Goal: Task Accomplishment & Management: Complete application form

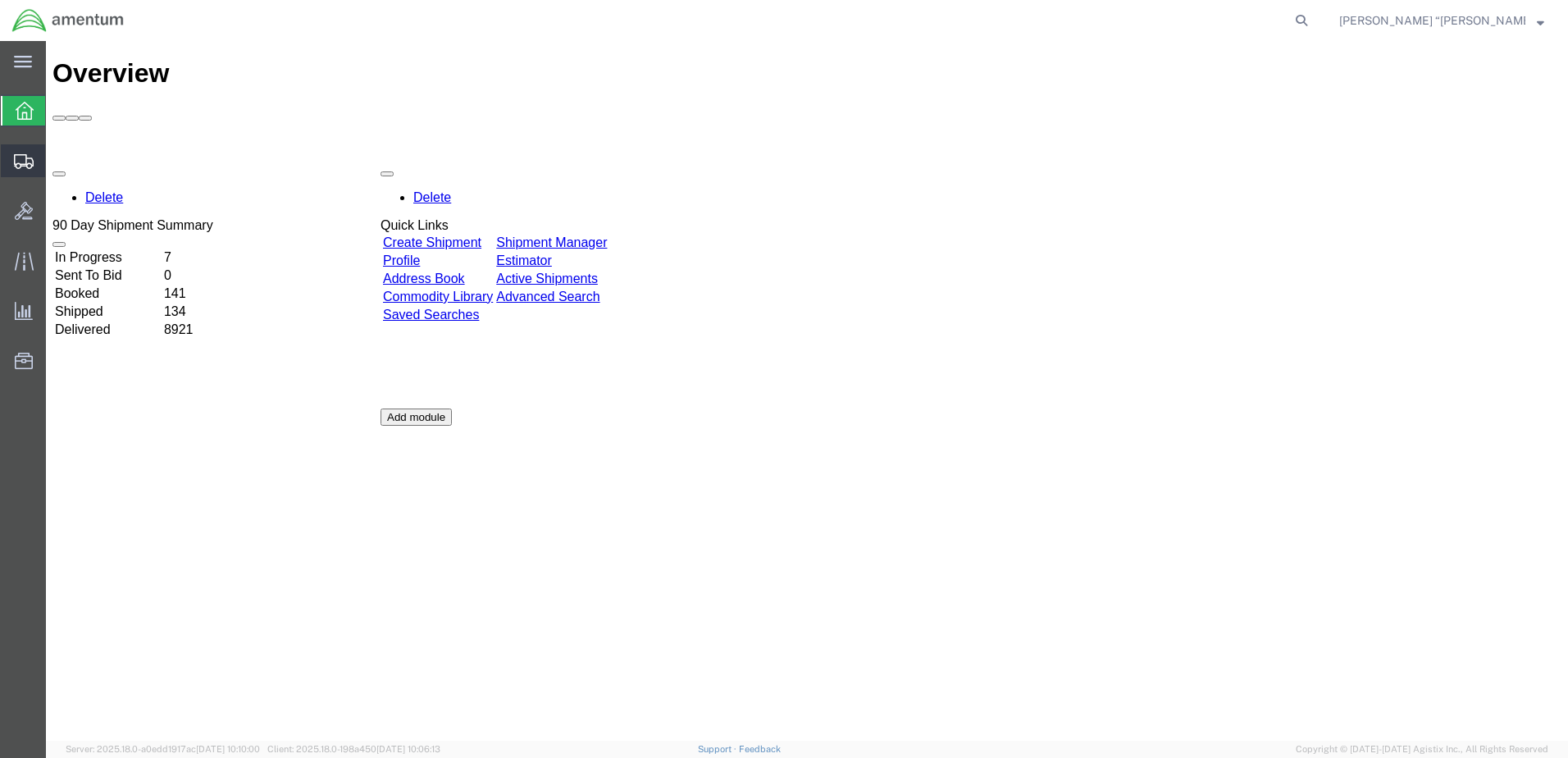
click at [0, 0] on span "Create Shipment" at bounding box center [0, 0] width 0 height 0
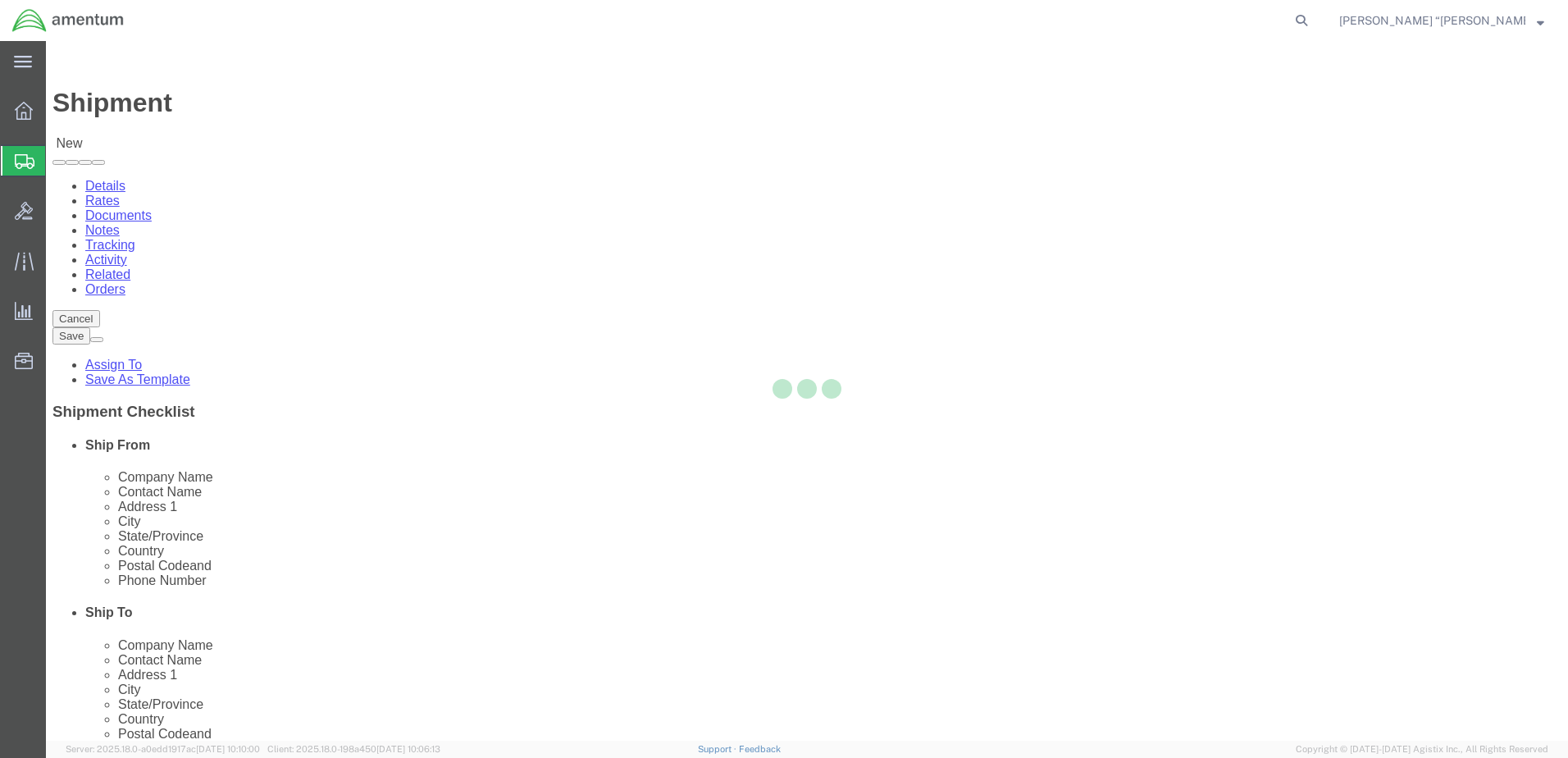
click at [361, 286] on div at bounding box center [806, 391] width 1522 height 700
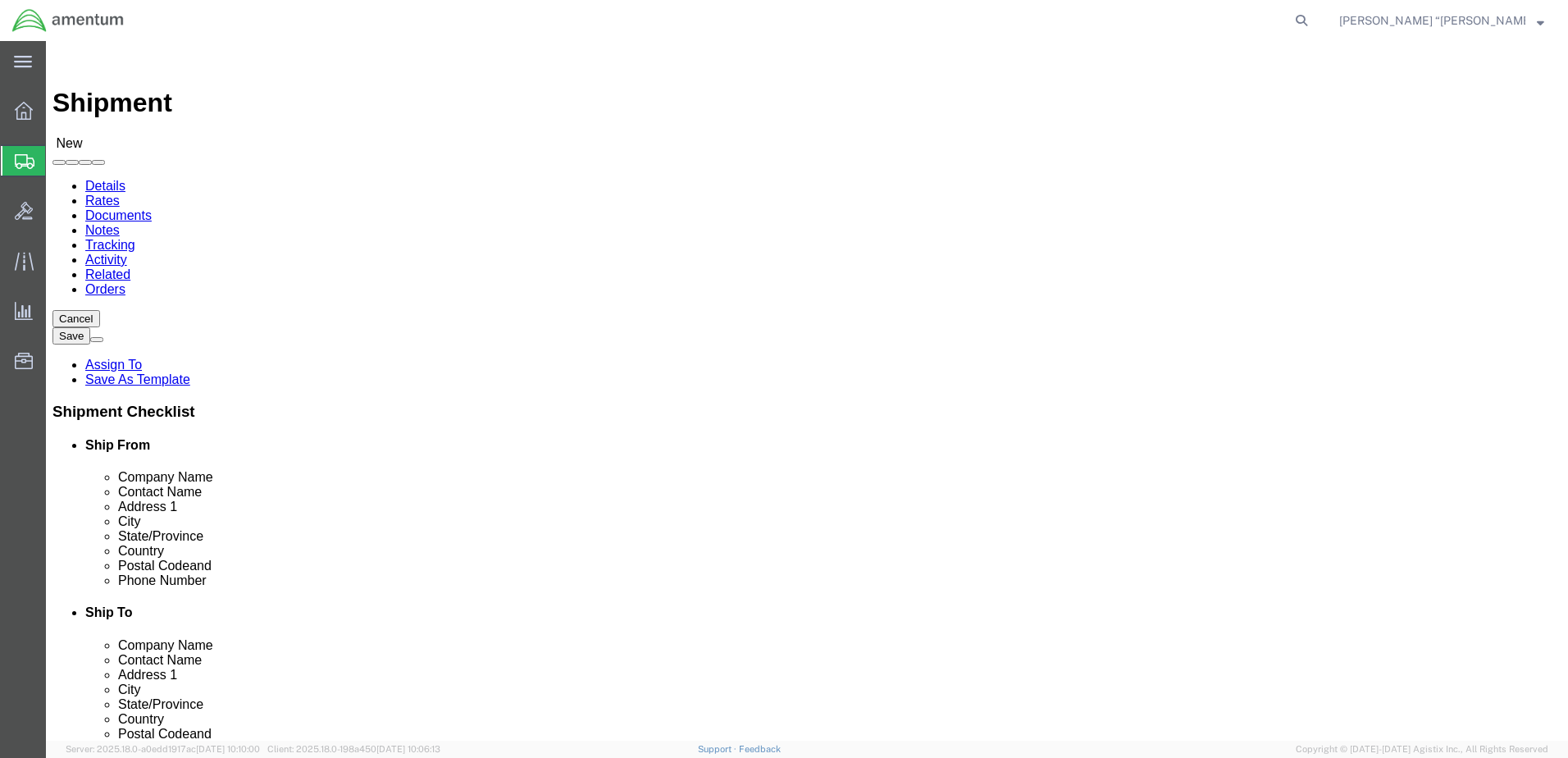
select select
type input "gfl"
select select "49920"
select select "MT"
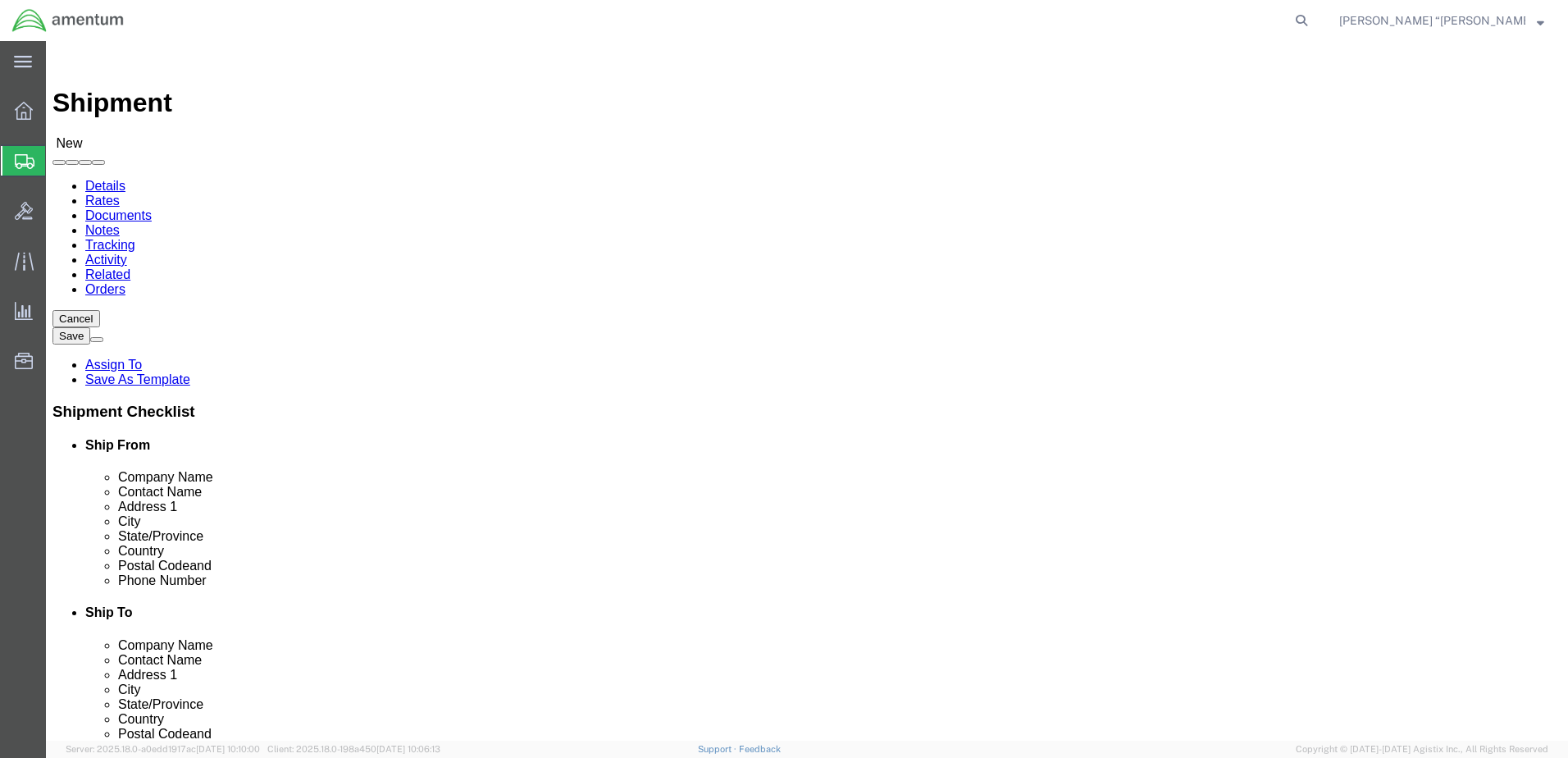
type input "WST"
select select "49945"
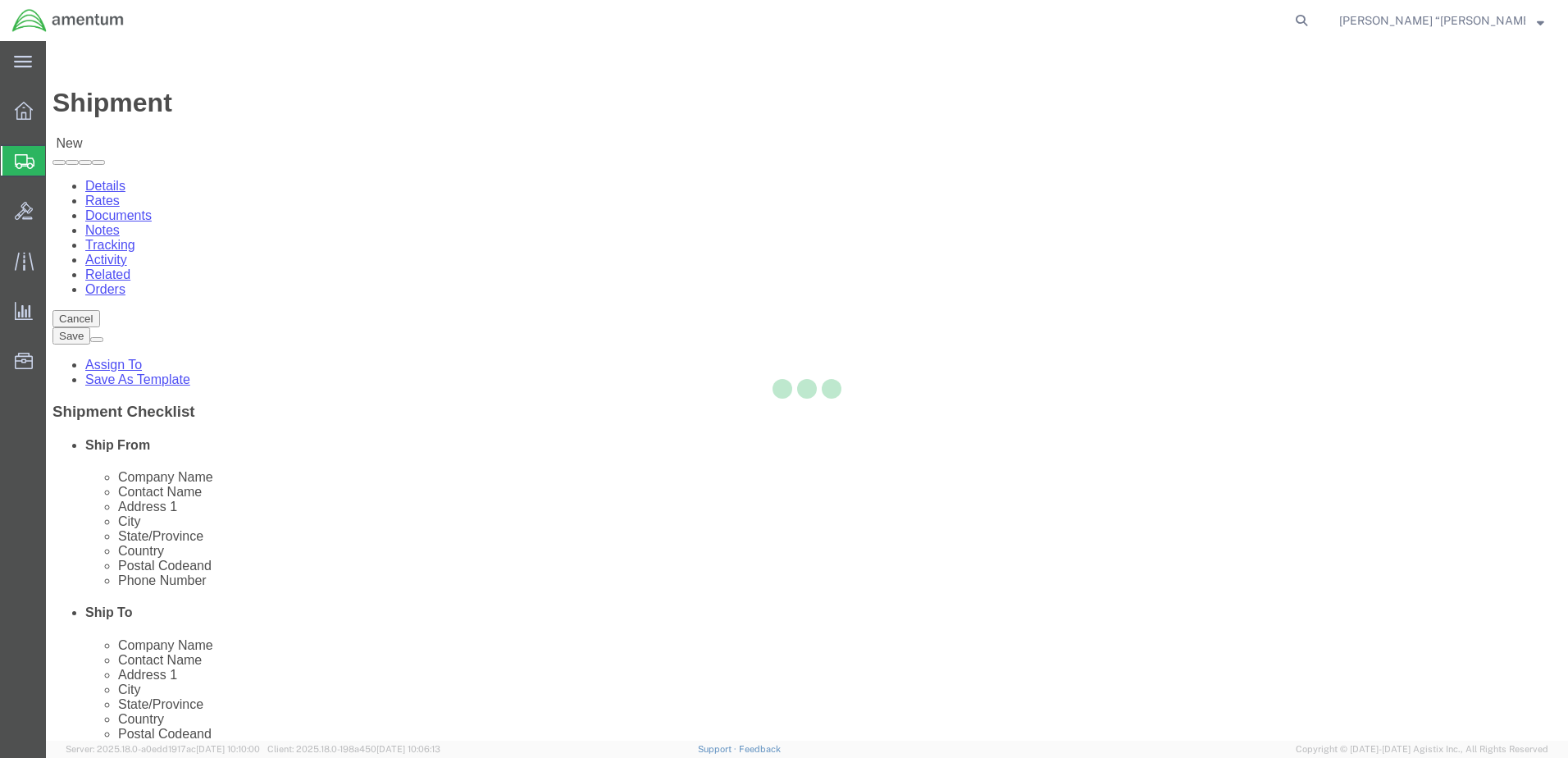
select select "[GEOGRAPHIC_DATA]"
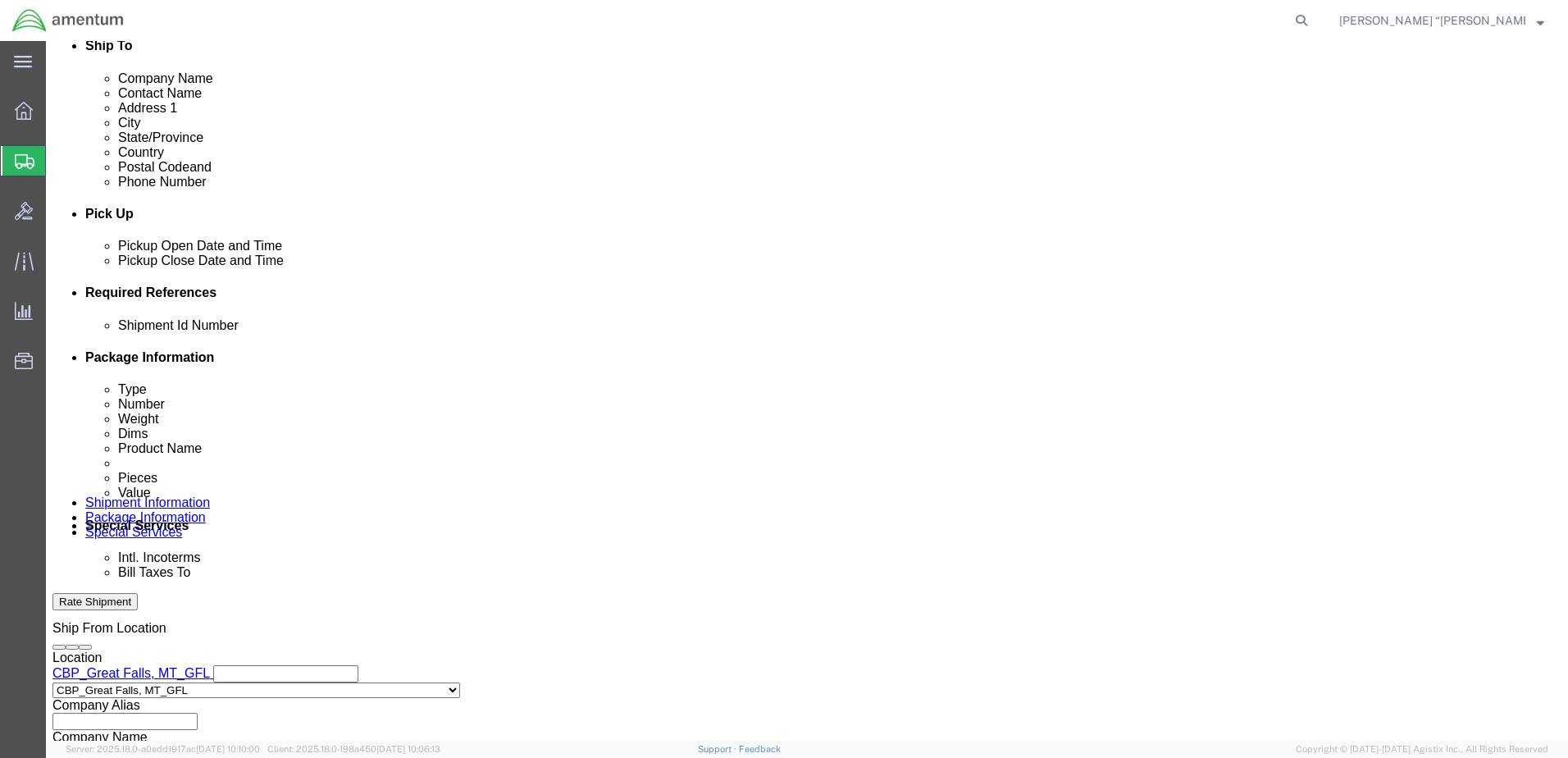
scroll to position [575, 0]
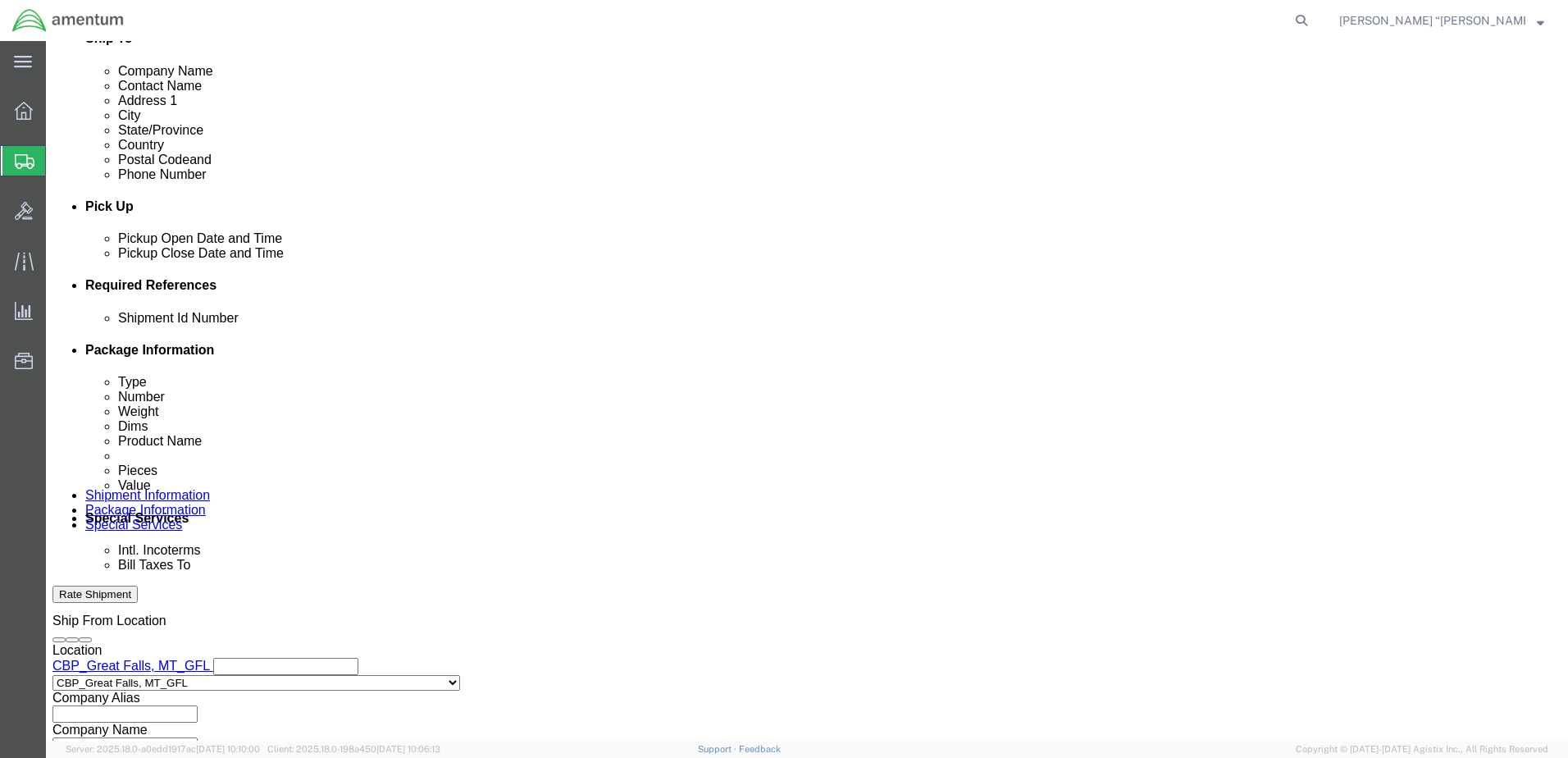
click button "Add reference"
click input "text"
type input "96116"
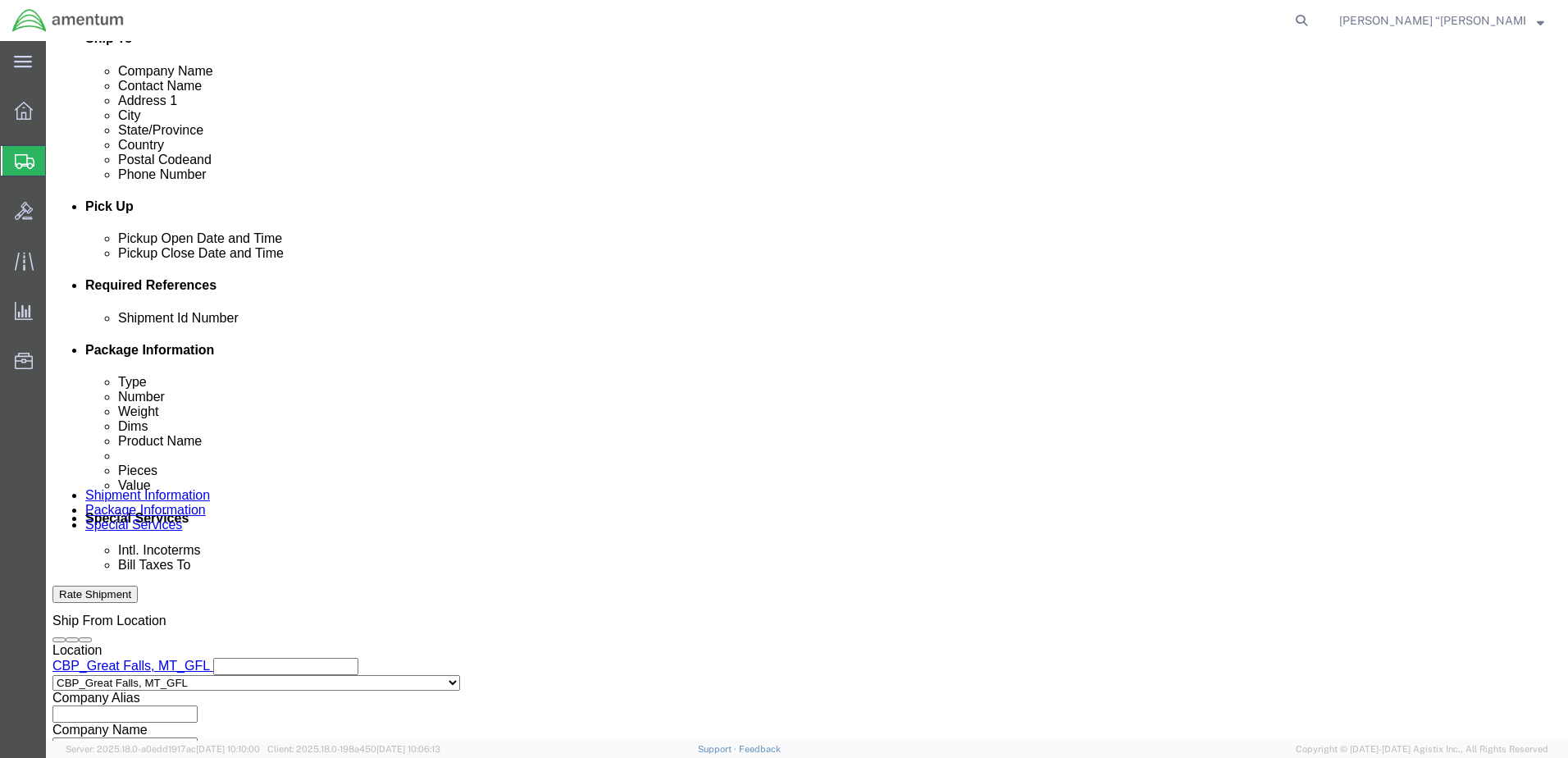
click select "Select Account Type Activity ID Airline Appointment Number ASN Batch Request # …"
select select "DEPT"
click select "Select Account Type Activity ID Airline Appointment Number ASN Batch Request # …"
click input "text"
type input "CBP"
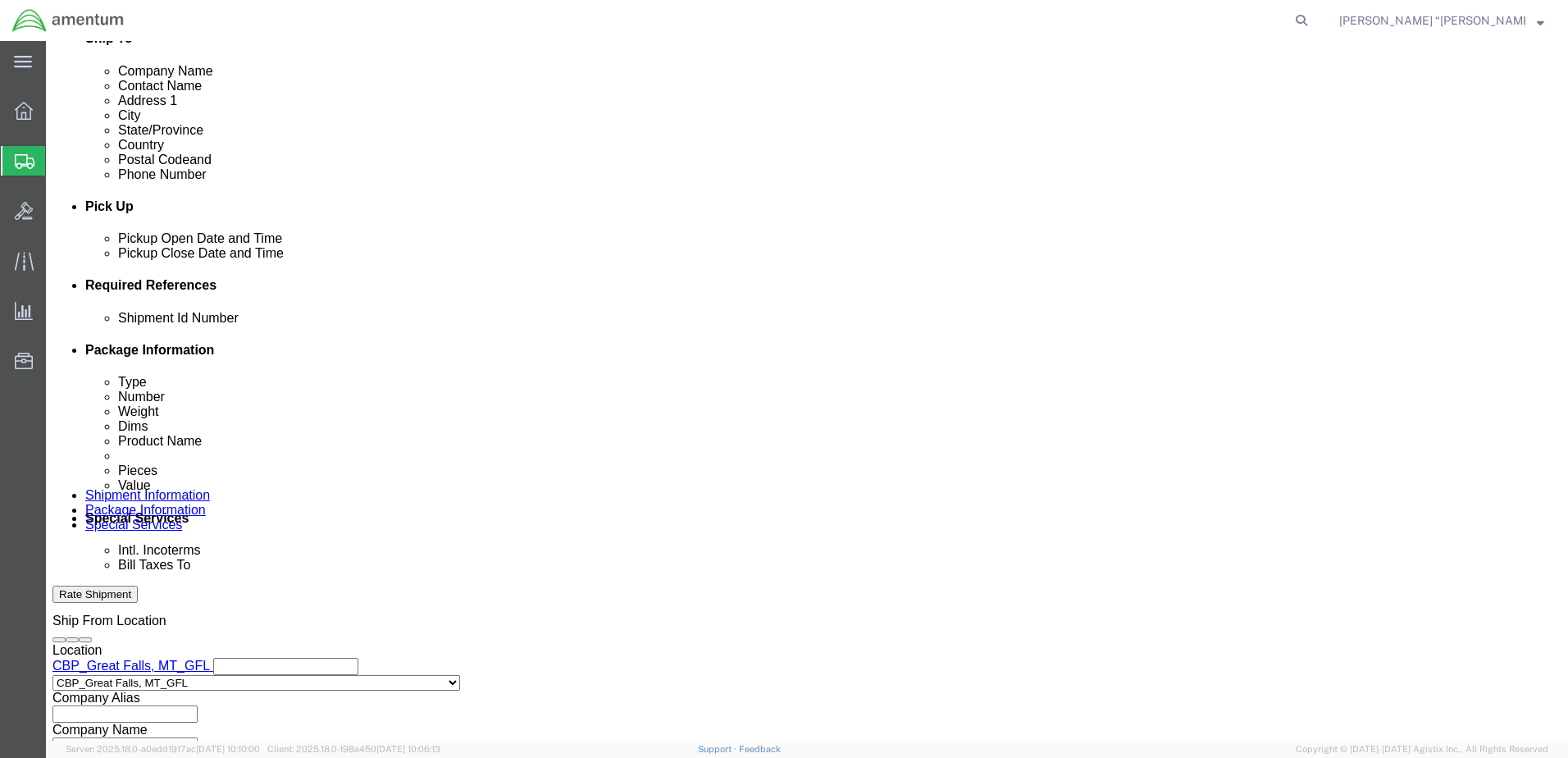
click select "Select Account Type Activity ID Airline Appointment Number ASN Batch Request # …"
select select "CUSTREF"
click select "Select Account Type Activity ID Airline Appointment Number ASN Batch Request # …"
click input "text"
type input "DOUBLER"
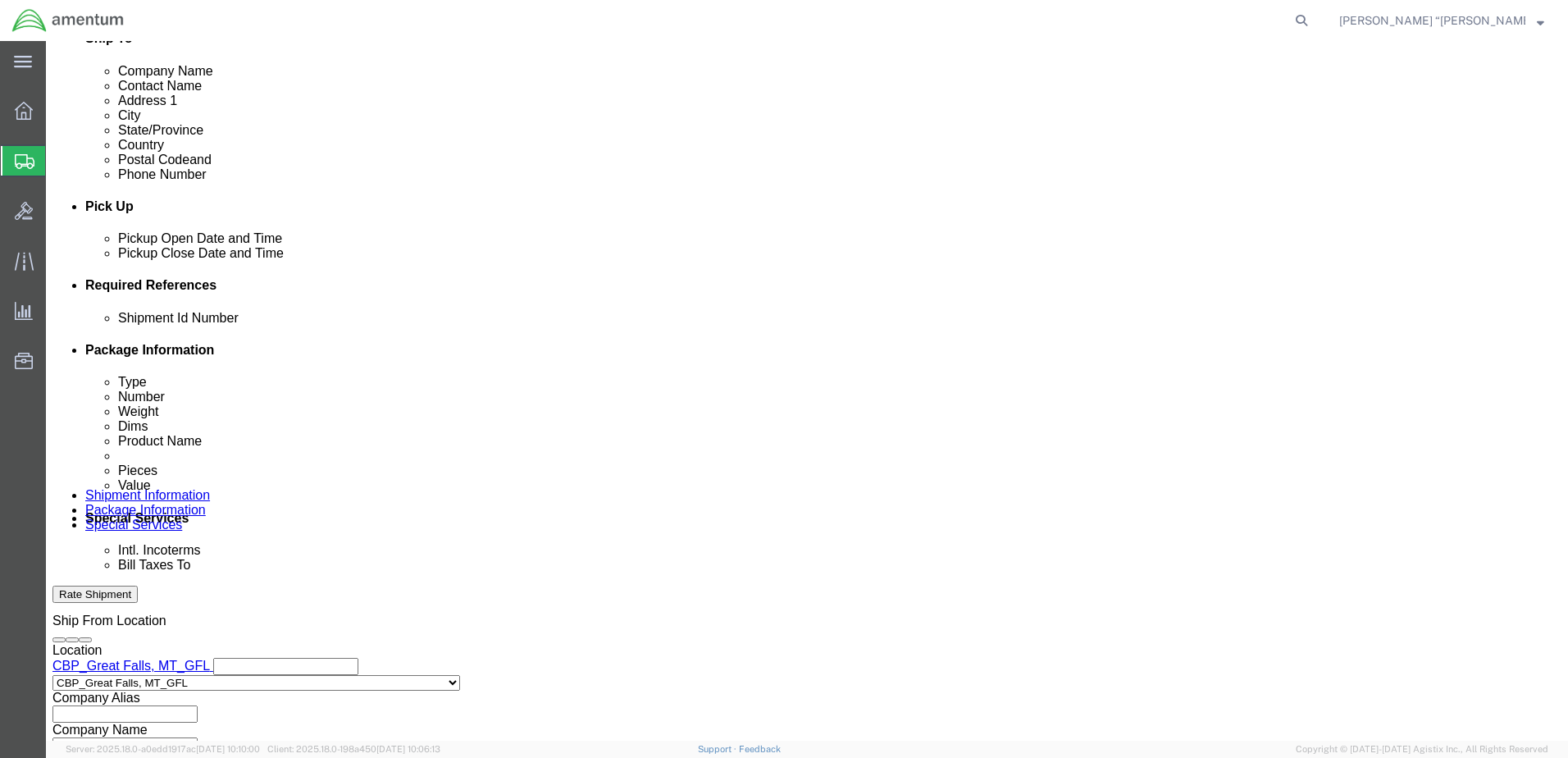
click select "Select Account Type Activity ID Airline Appointment Number ASN Batch Request # …"
select select "PROJNUM"
click select "Select Account Type Activity ID Airline Appointment Number ASN Batch Request # …"
click input "text"
click input "6118.03.03.2219.000.GFN.0000"
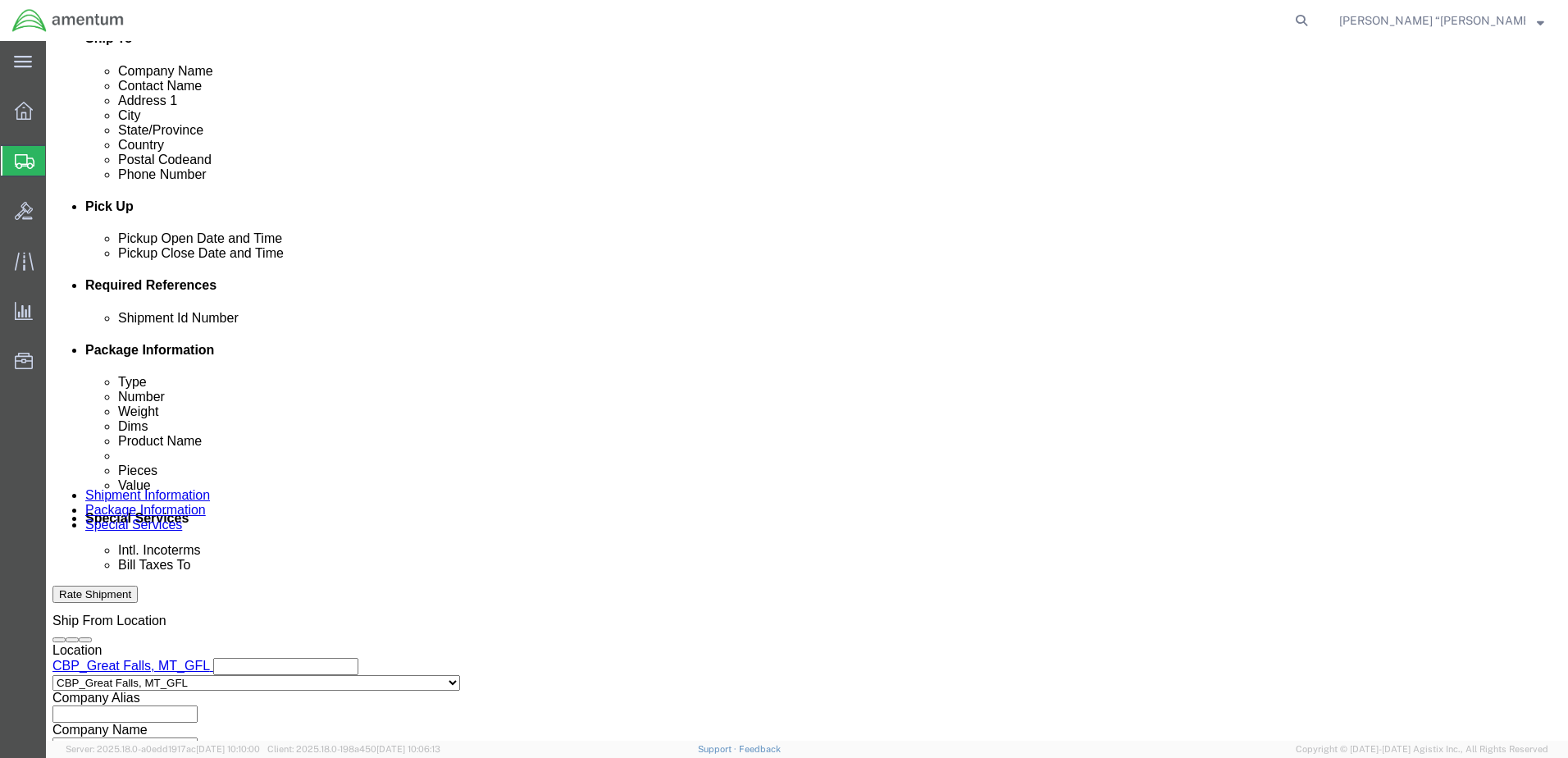
click input "6118.03.03.2219.000.GFN.0000"
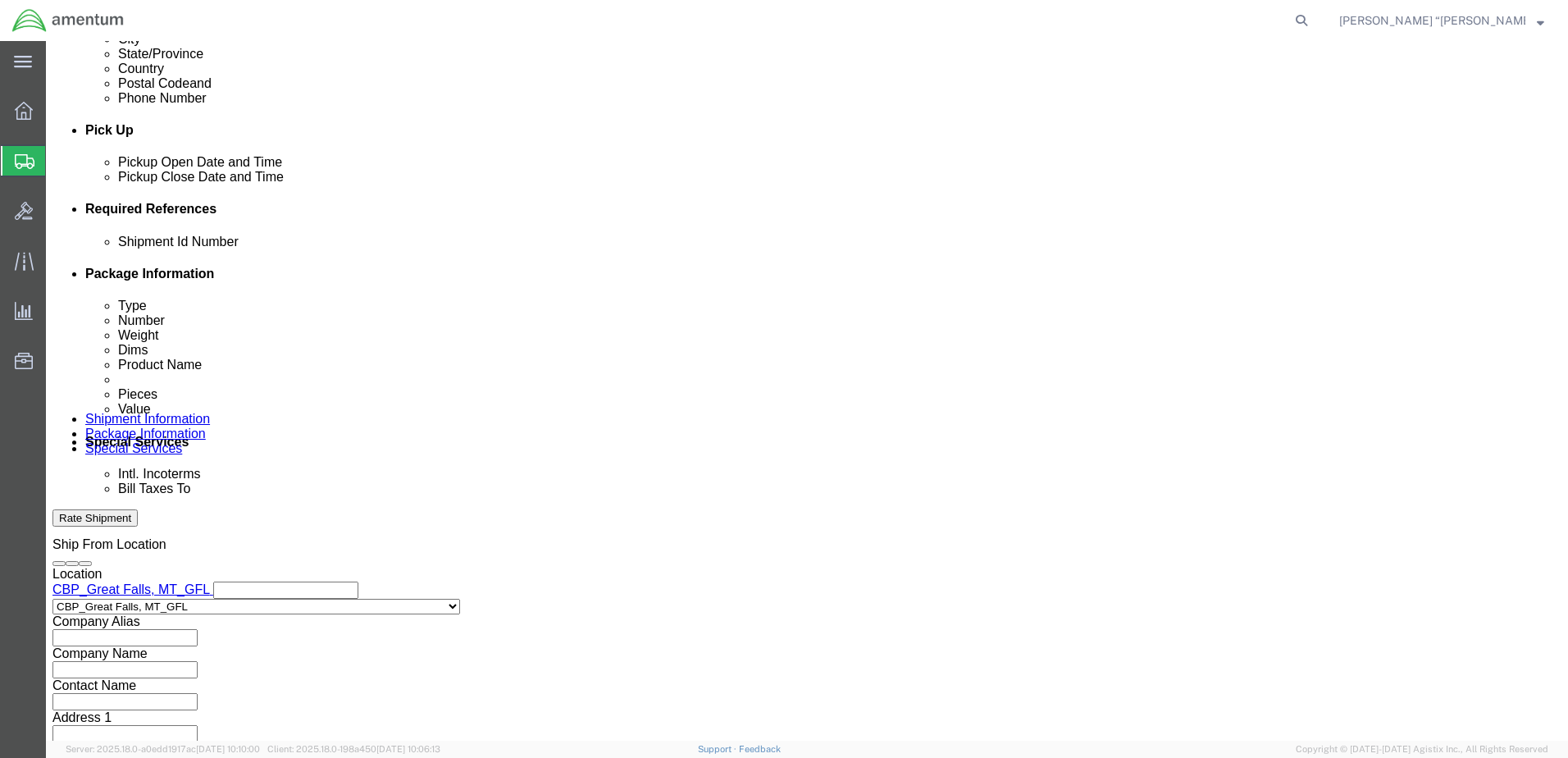
scroll to position [741, 0]
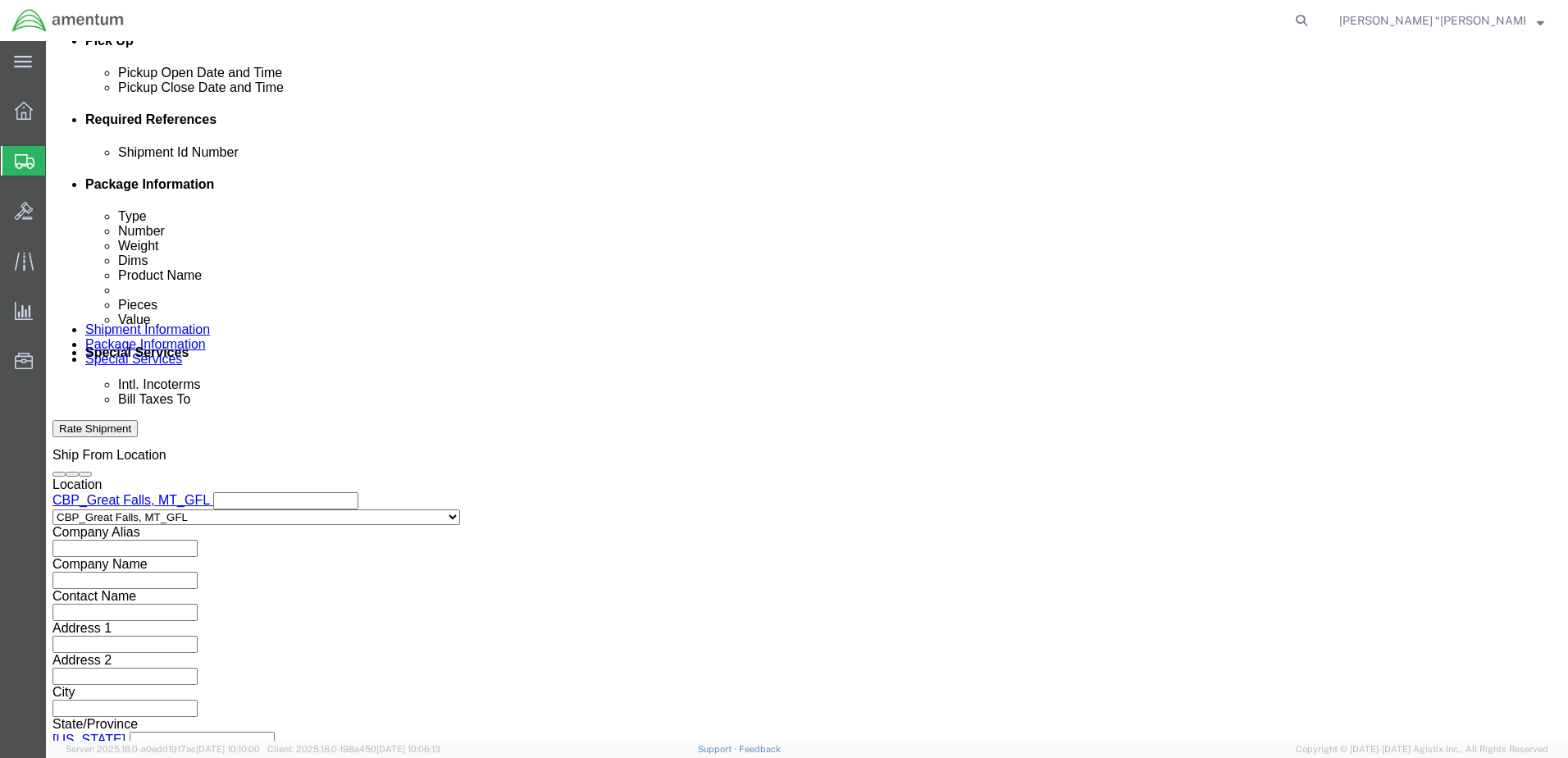
type input "6118.03.03.2219.000.GFL.0000"
click button "Continue"
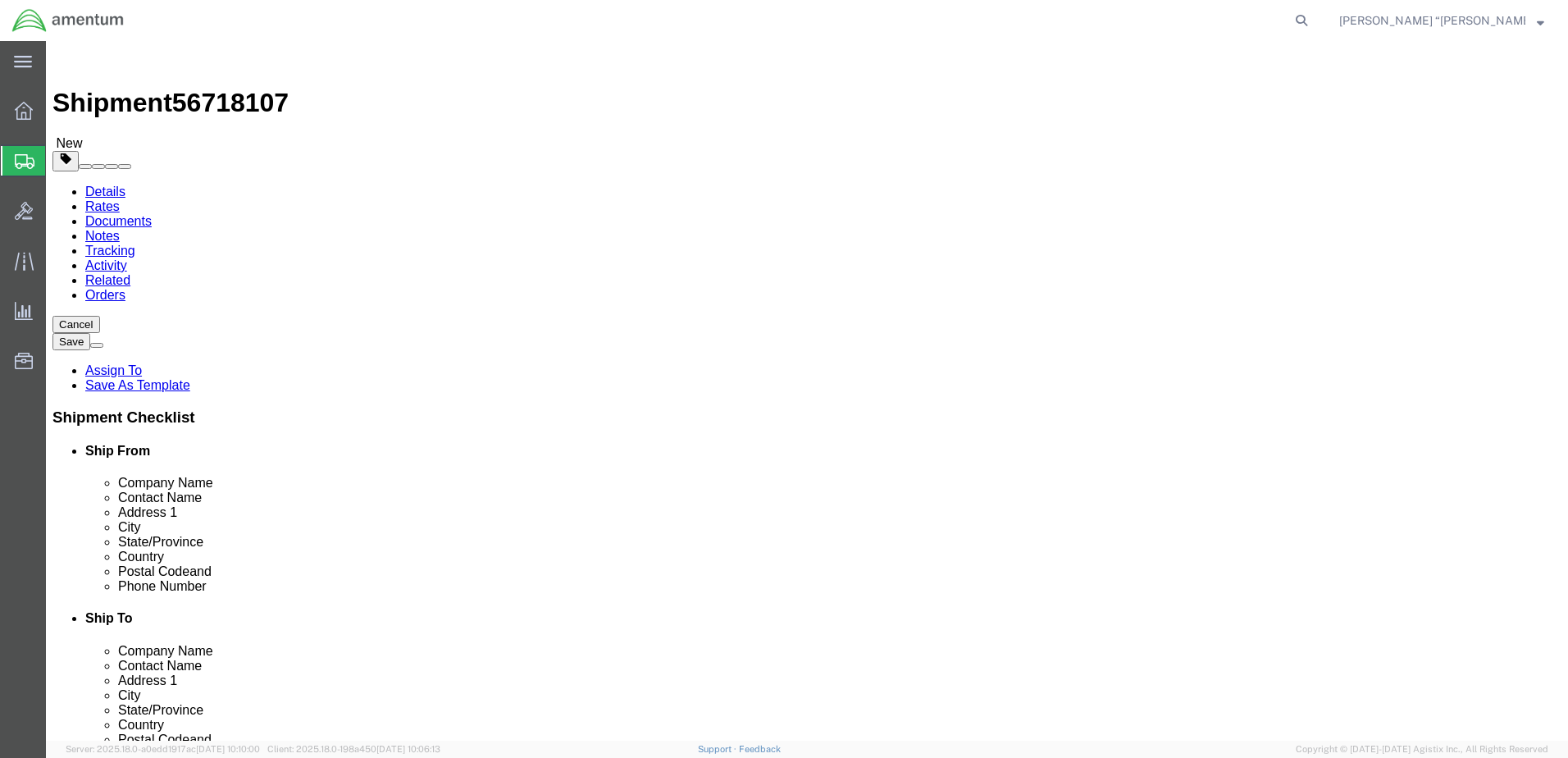
click select "Select BCK Boxes Bale(s) Basket(s) Bolt(s) Bottle(s) Buckets Bulk Bundle(s) Can…"
select select "ENV"
click select "Select BCK Boxes Bale(s) Basket(s) Bolt(s) Bottle(s) Buckets Bulk Bundle(s) Can…"
type input "9.50"
type input "12.50"
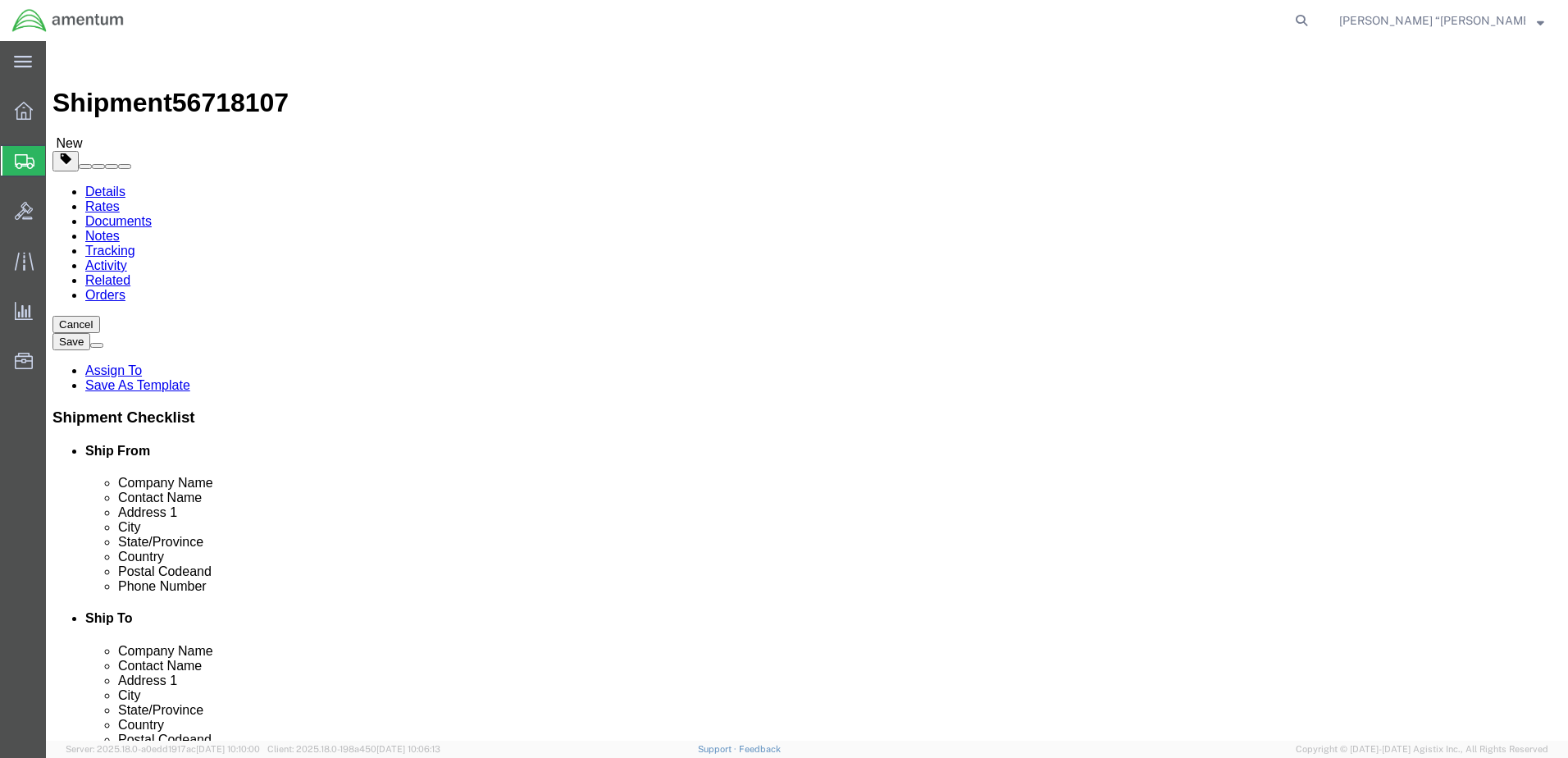
type input "0.25"
type input "1"
click div "Package Content # 1 1 x Envelope Package Type Select BCK Boxes Bale(s) Basket(s…"
click link "Add Content"
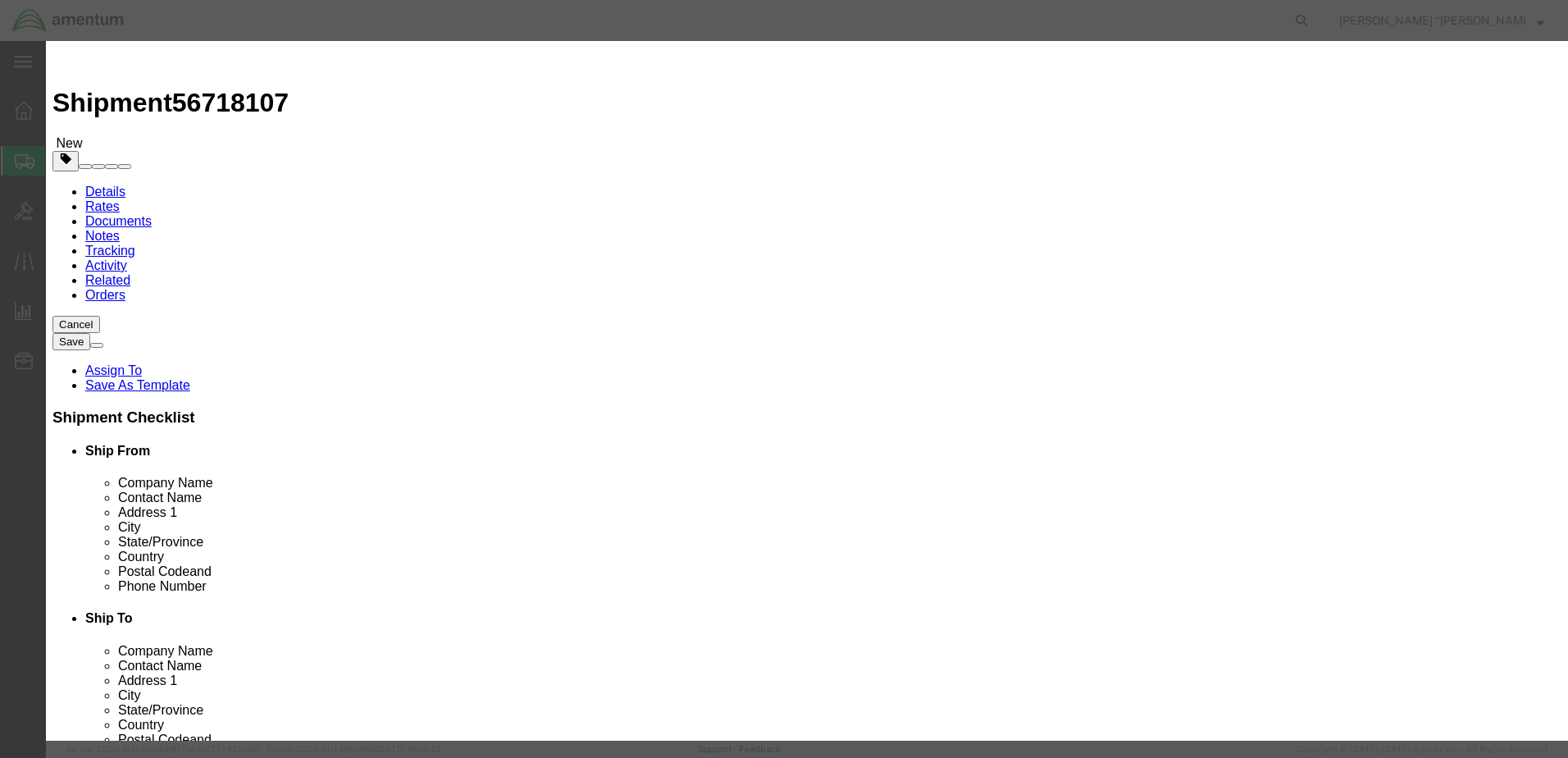
click input "text"
type input "DOUBLER"
click div "Commodity library"
click input "0"
type input "1"
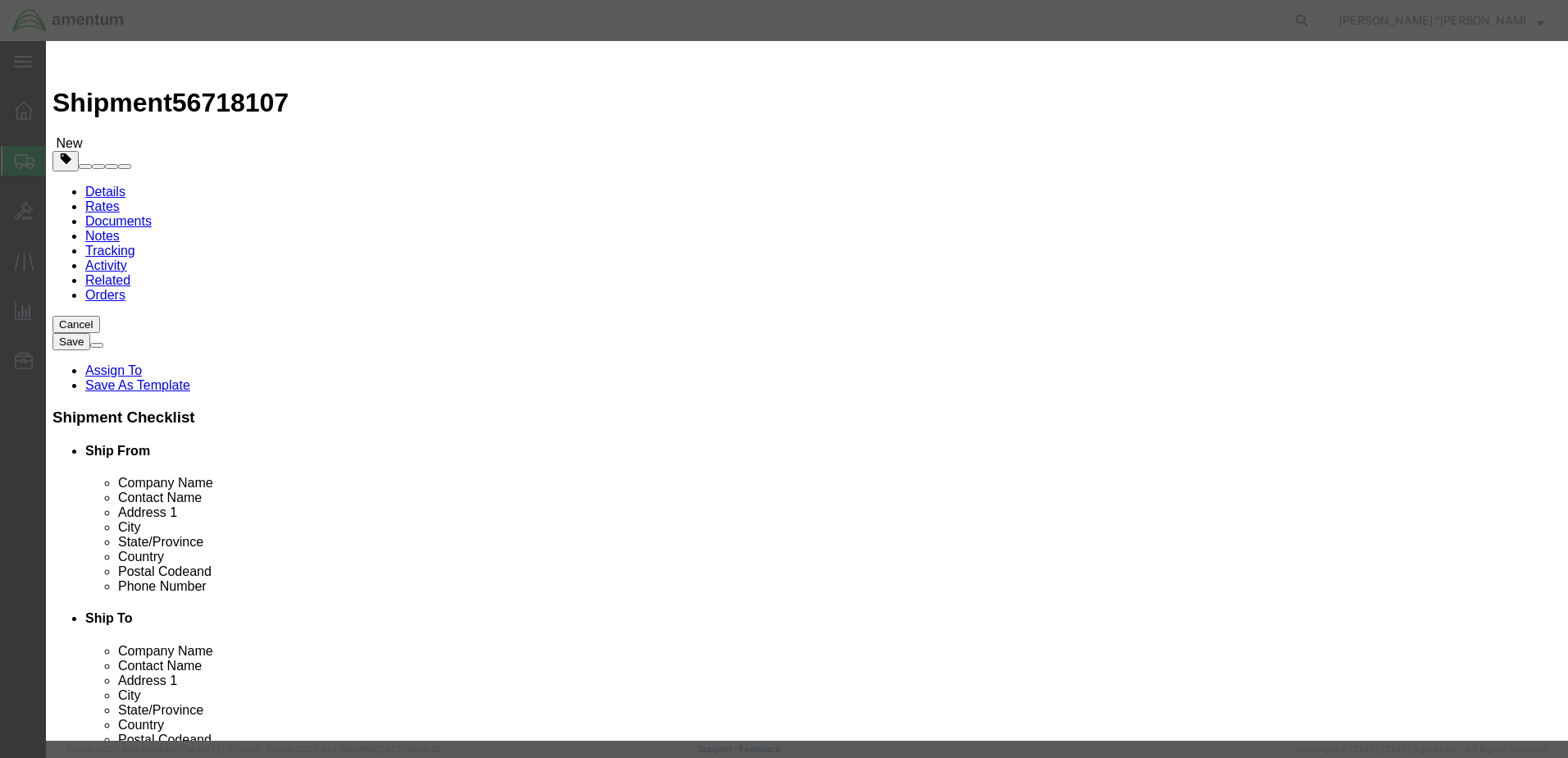
click input "text"
type input "50"
click button "Save & Close"
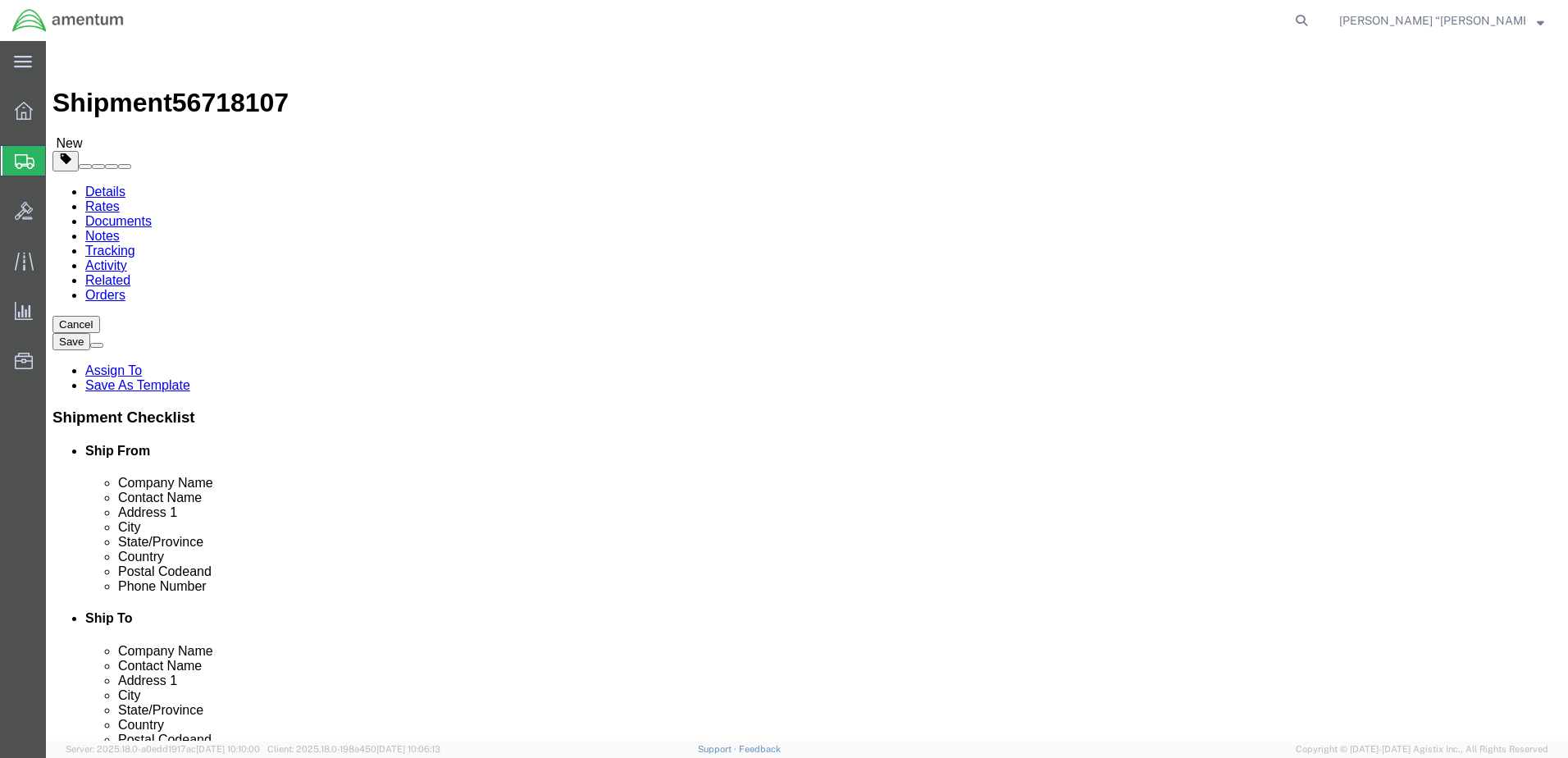
click button "Rate Shipment"
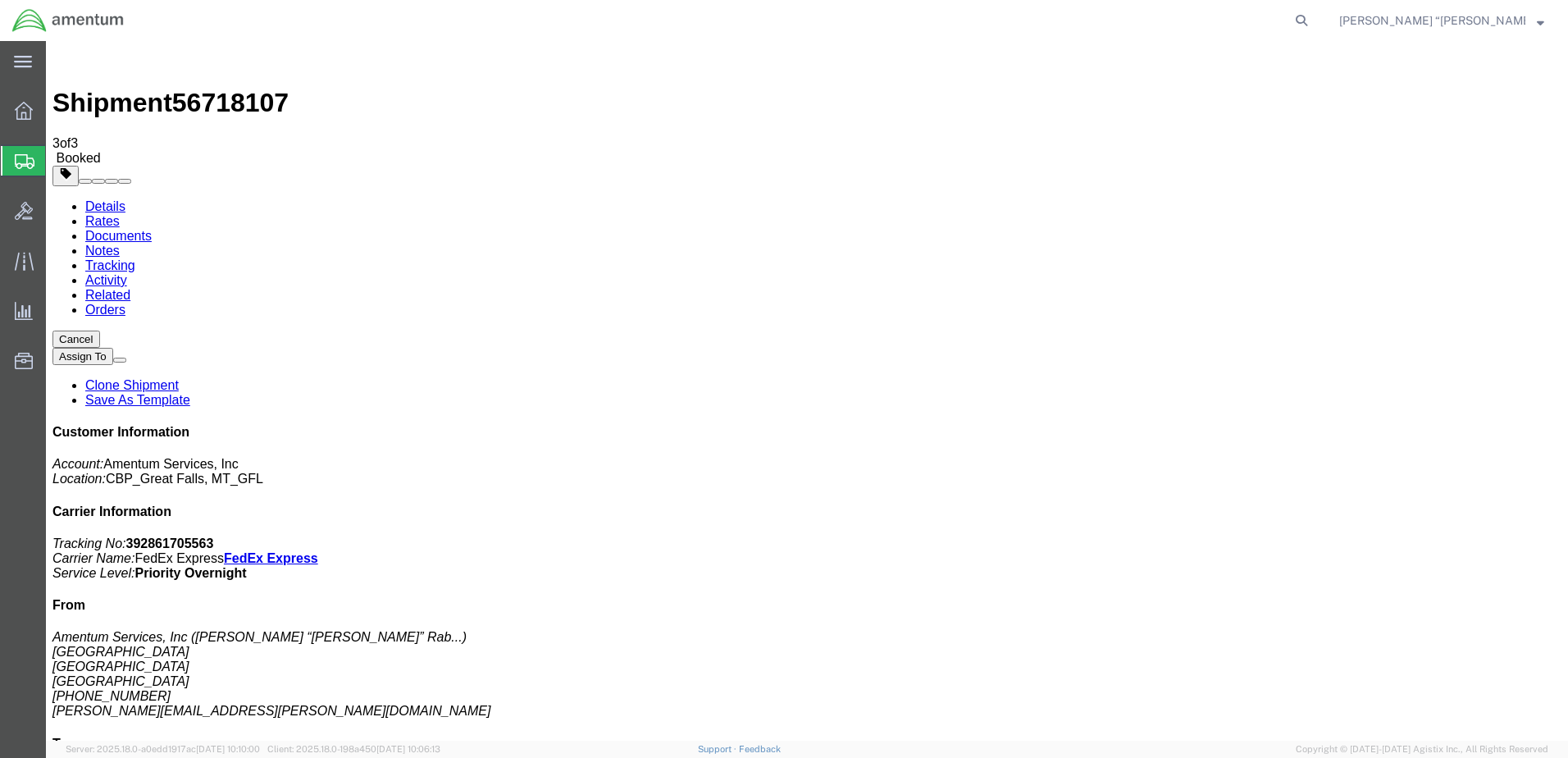
drag, startPoint x: 1445, startPoint y: 293, endPoint x: 1269, endPoint y: 245, distance: 182.4
click at [1269, 425] on div "Customer Information Account: Amentum Services, Inc Location: [GEOGRAPHIC_DATA]…" at bounding box center [806, 717] width 1509 height 585
copy p "Tracking No: 392861705563 Carrier Name: FedEx Express FedEx Express Service Lev…"
